Goal: Task Accomplishment & Management: Manage account settings

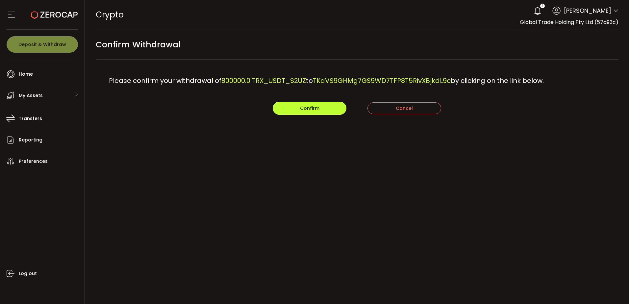
click at [315, 108] on span "Confirm" at bounding box center [309, 108] width 19 height 7
